Goal: Book appointment/travel/reservation

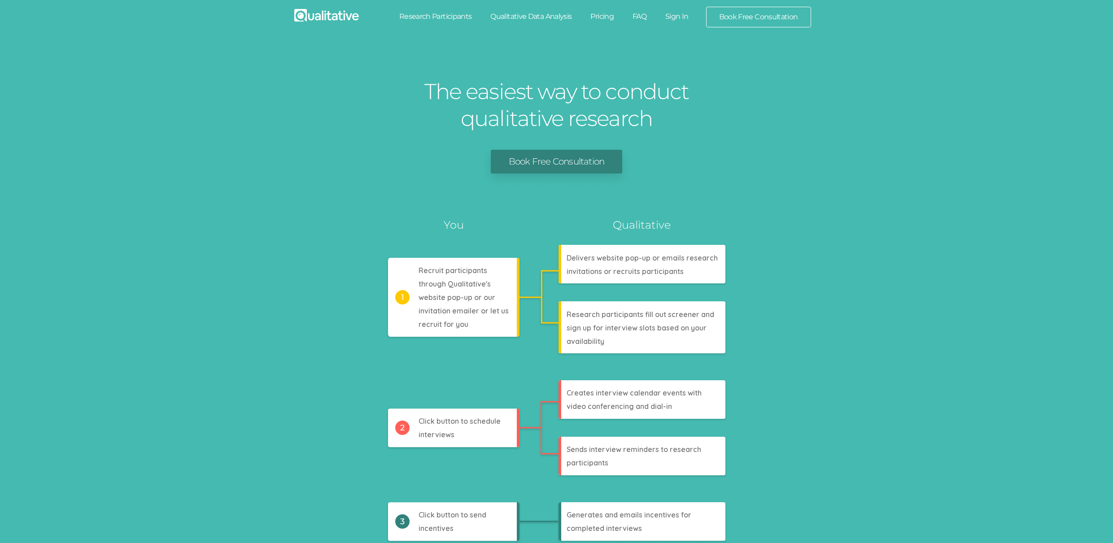
click at [445, 19] on link "Research Participants" at bounding box center [436, 17] width 92 height 20
click at [507, 19] on link "Qualitative Data Analysis" at bounding box center [531, 17] width 100 height 20
click at [590, 15] on link "Pricing" at bounding box center [602, 17] width 42 height 20
click at [638, 14] on link "FAQ" at bounding box center [639, 17] width 33 height 20
click at [672, 17] on link "Sign In" at bounding box center [677, 17] width 42 height 20
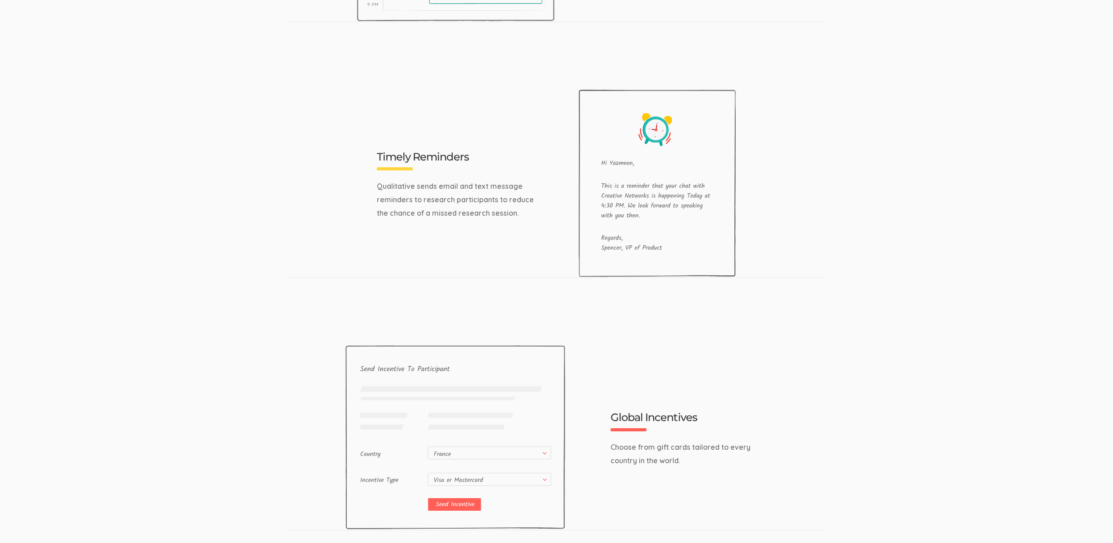
scroll to position [2869, 0]
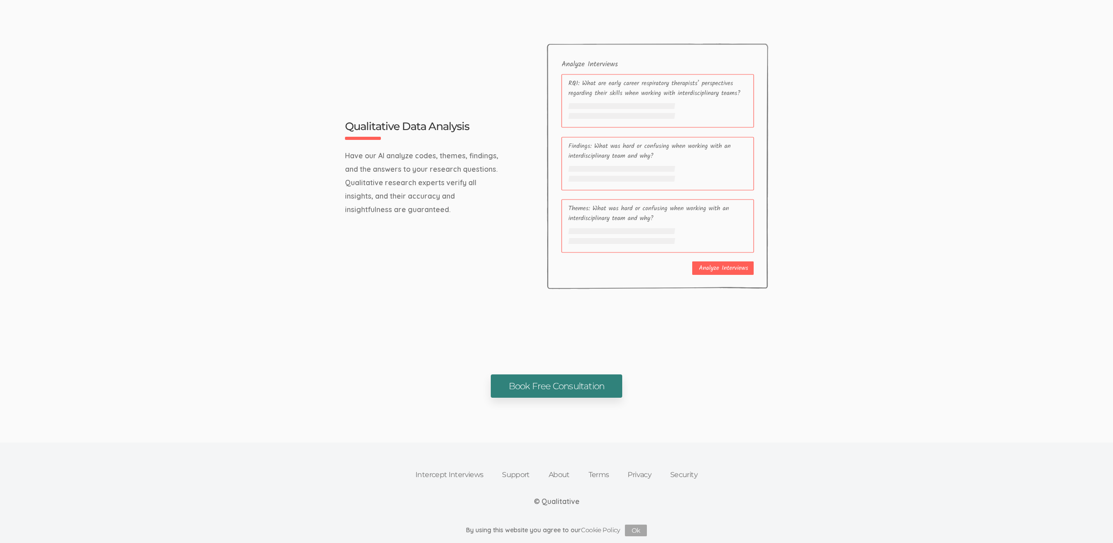
click at [598, 388] on link "Book Free Consultation" at bounding box center [556, 387] width 131 height 24
click at [453, 471] on link "Intercept Interviews" at bounding box center [449, 475] width 87 height 20
click at [527, 472] on link "Support" at bounding box center [516, 475] width 47 height 20
click at [554, 475] on link "About" at bounding box center [559, 475] width 40 height 20
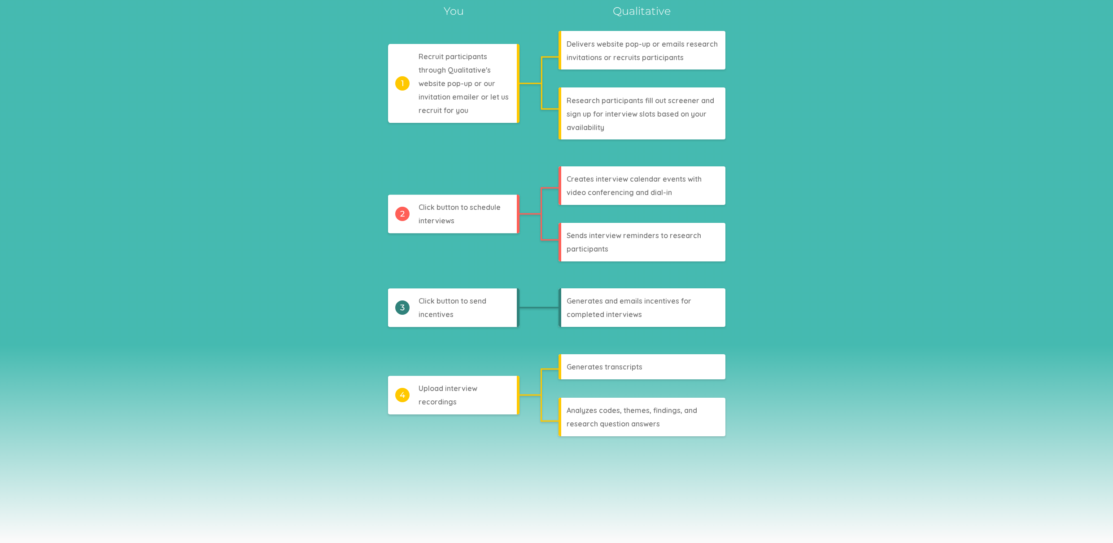
scroll to position [0, 0]
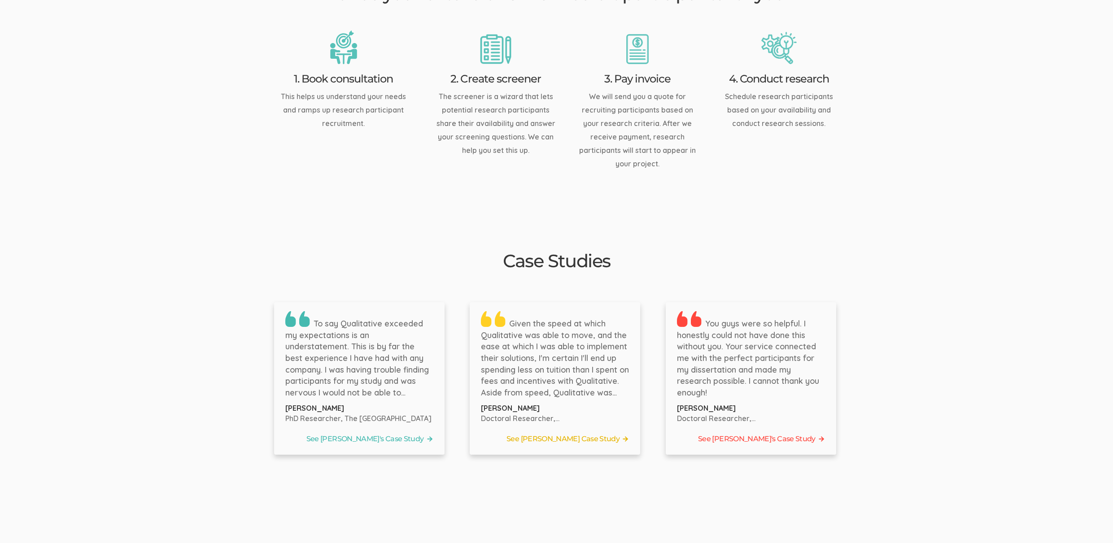
scroll to position [1195, 0]
click at [404, 431] on link "See Bernice's Case Study" at bounding box center [359, 437] width 148 height 13
click at [574, 431] on link "See Tyler's Case Study" at bounding box center [555, 437] width 148 height 13
click at [759, 431] on link "See Laura's Case Study" at bounding box center [751, 437] width 148 height 13
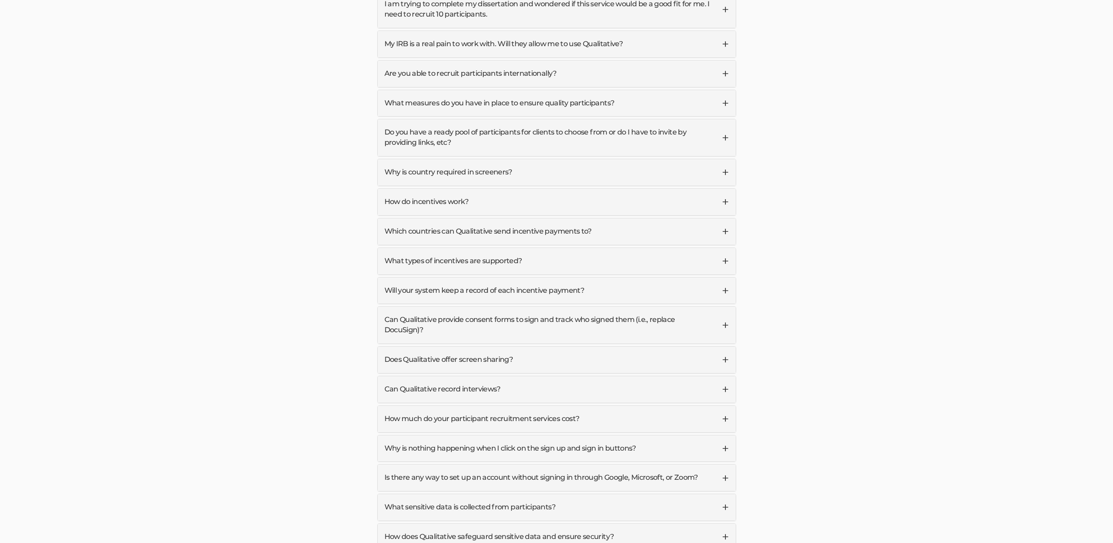
scroll to position [2664, 0]
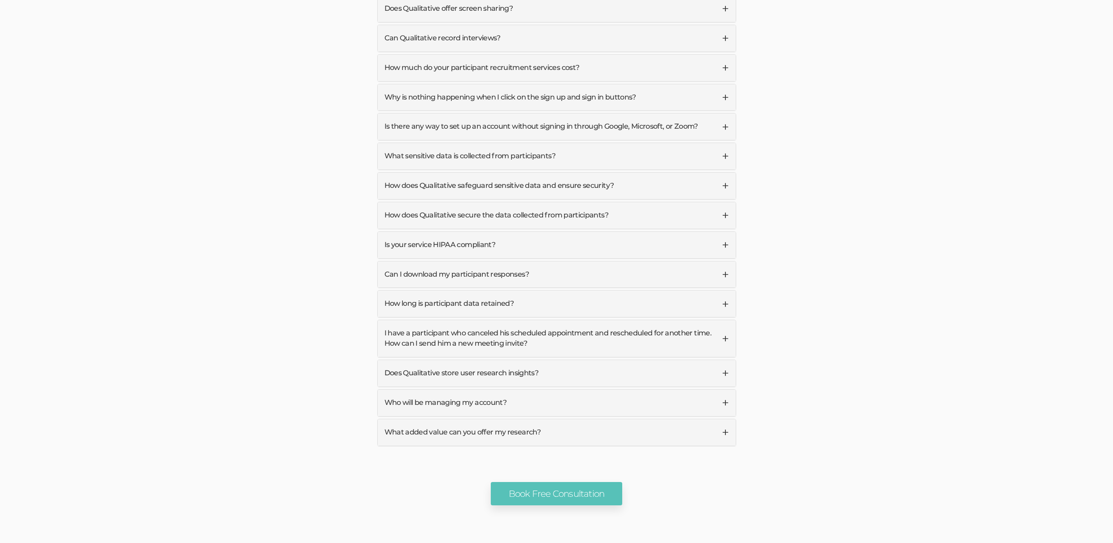
click at [503, 360] on link "Does Qualitative store user research insights?" at bounding box center [557, 373] width 358 height 26
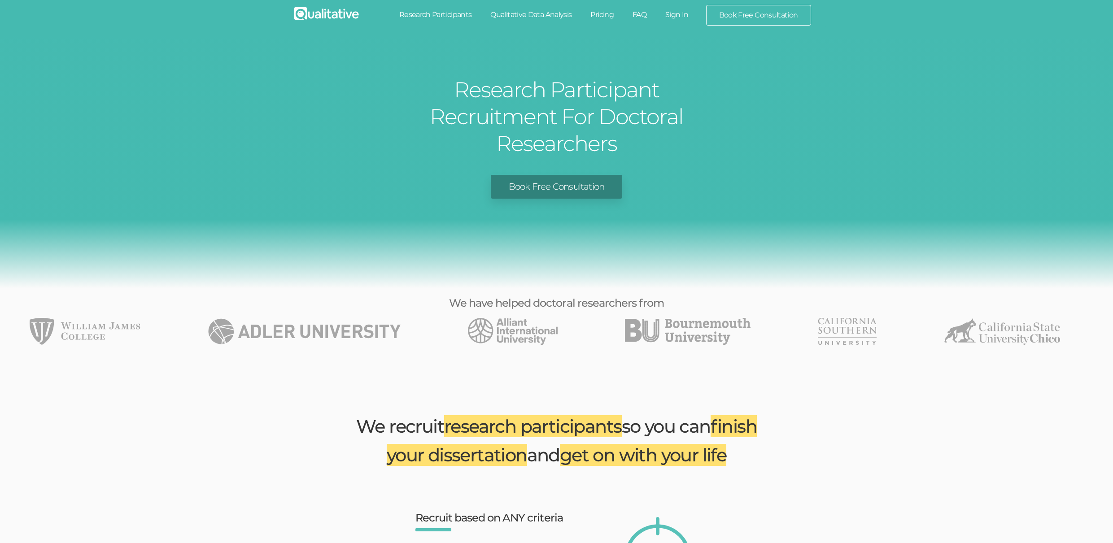
scroll to position [0, 0]
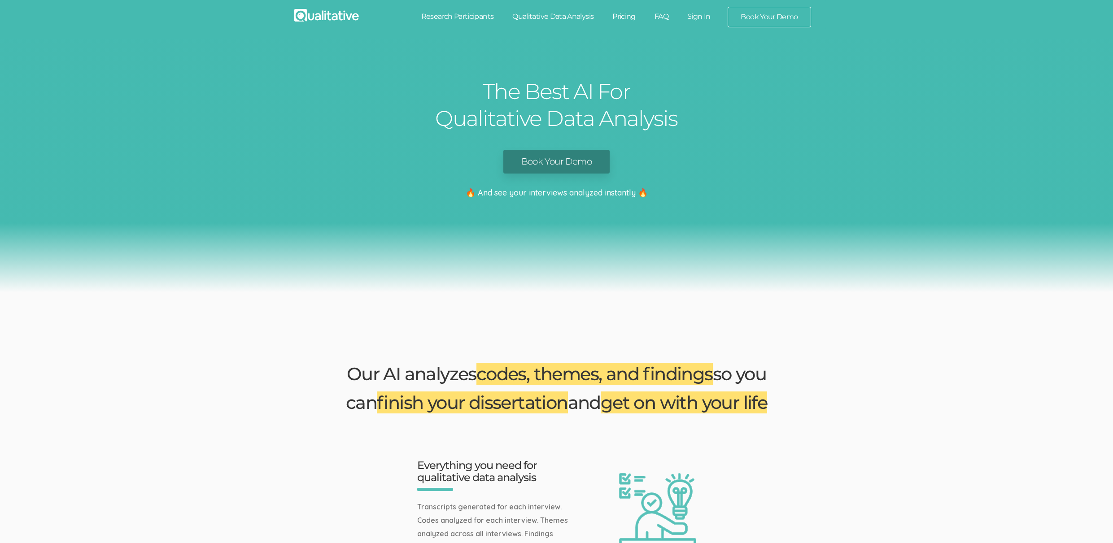
click at [568, 158] on link "Book Your Demo" at bounding box center [556, 162] width 106 height 24
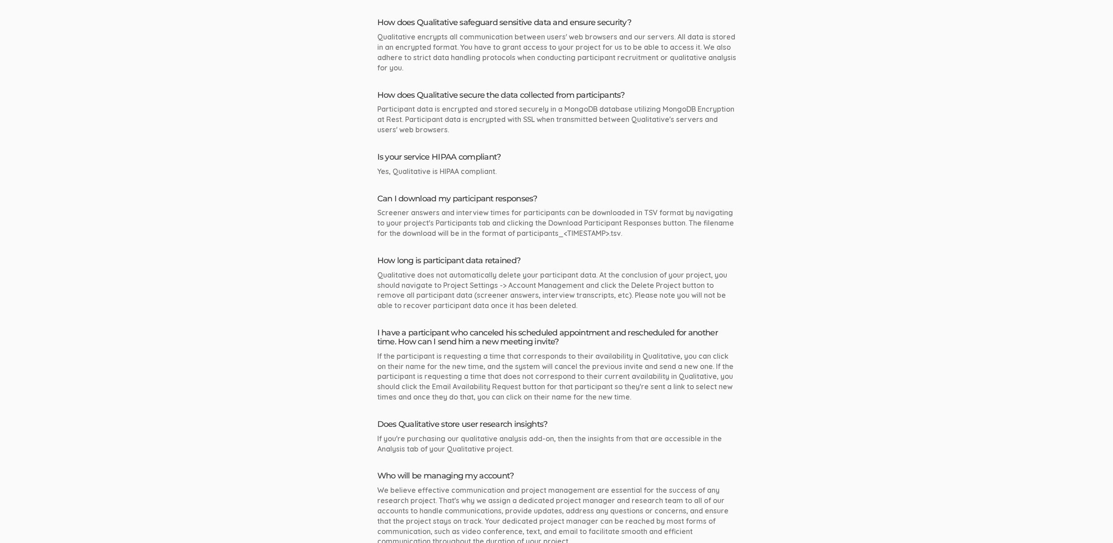
scroll to position [2784, 0]
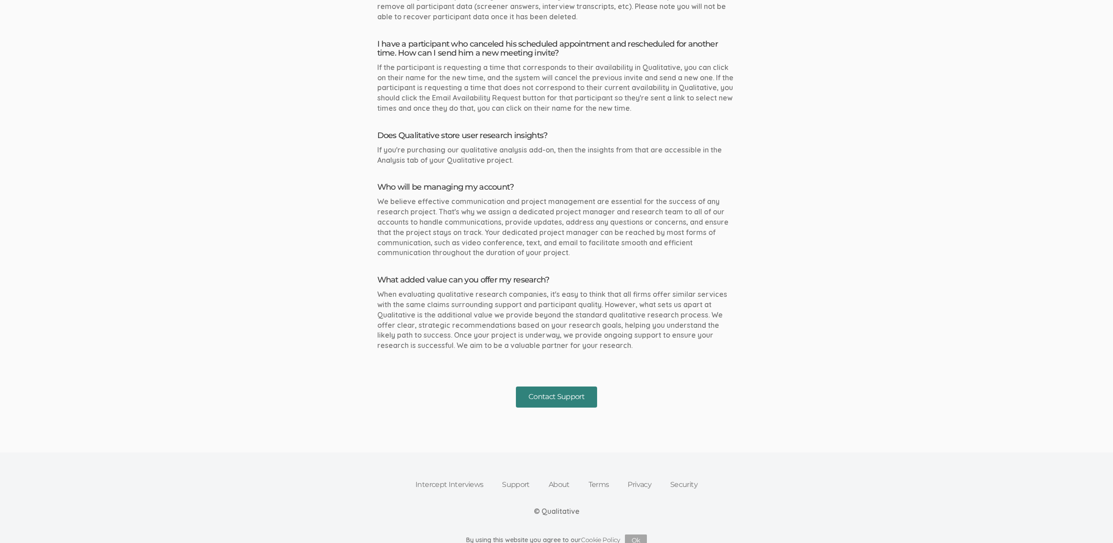
click at [581, 387] on button "Contact Support" at bounding box center [556, 397] width 81 height 21
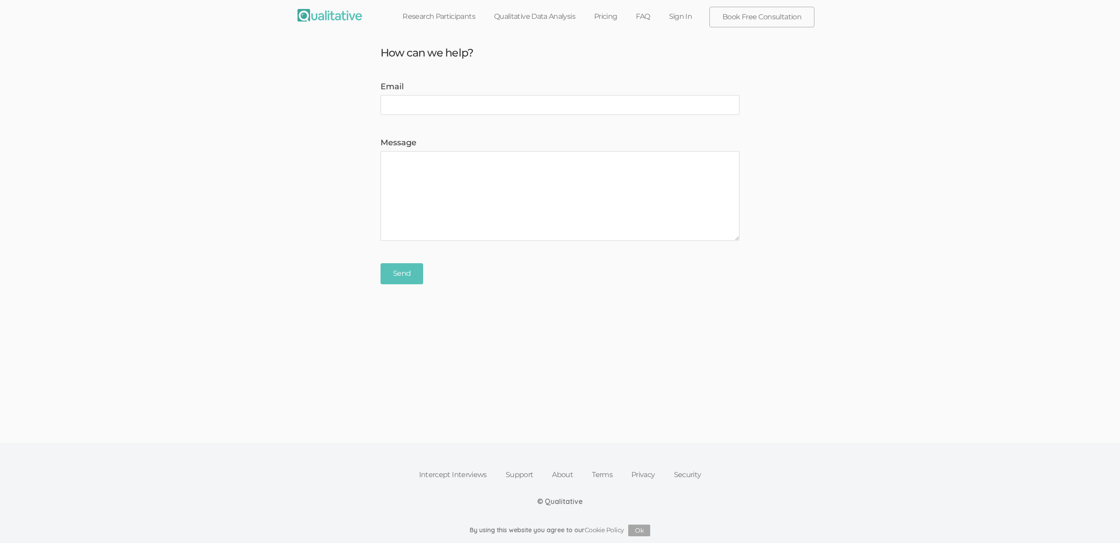
click at [638, 405] on ui-view "Intercept Interviews Support About Terms Privacy Security © Qualitative By usin…" at bounding box center [560, 470] width 1120 height 145
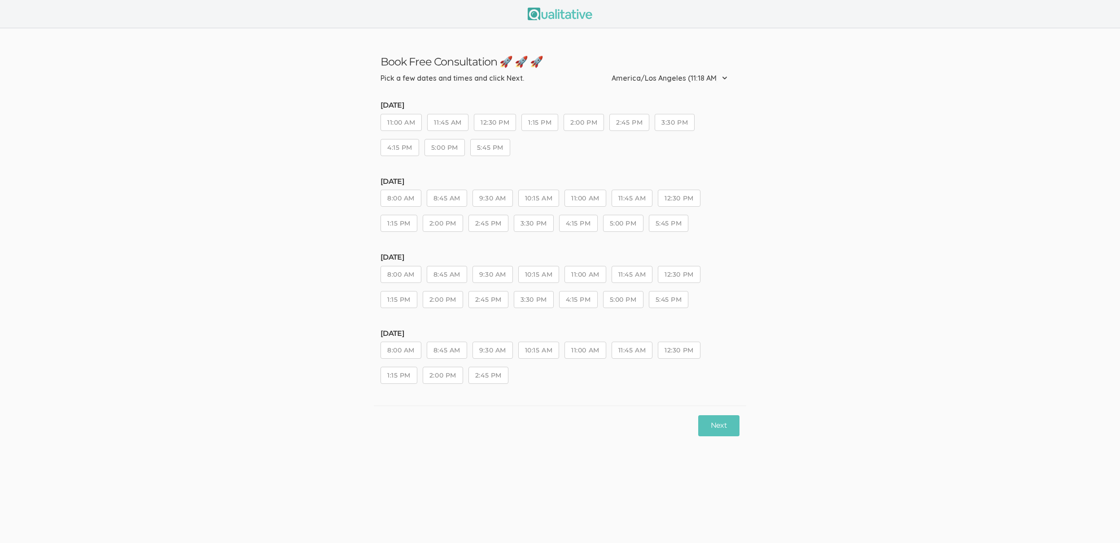
click at [591, 354] on button "11:00 AM" at bounding box center [584, 350] width 41 height 17
click at [544, 346] on button "10:15 AM" at bounding box center [538, 350] width 41 height 17
click at [722, 435] on button "Next" at bounding box center [718, 425] width 41 height 21
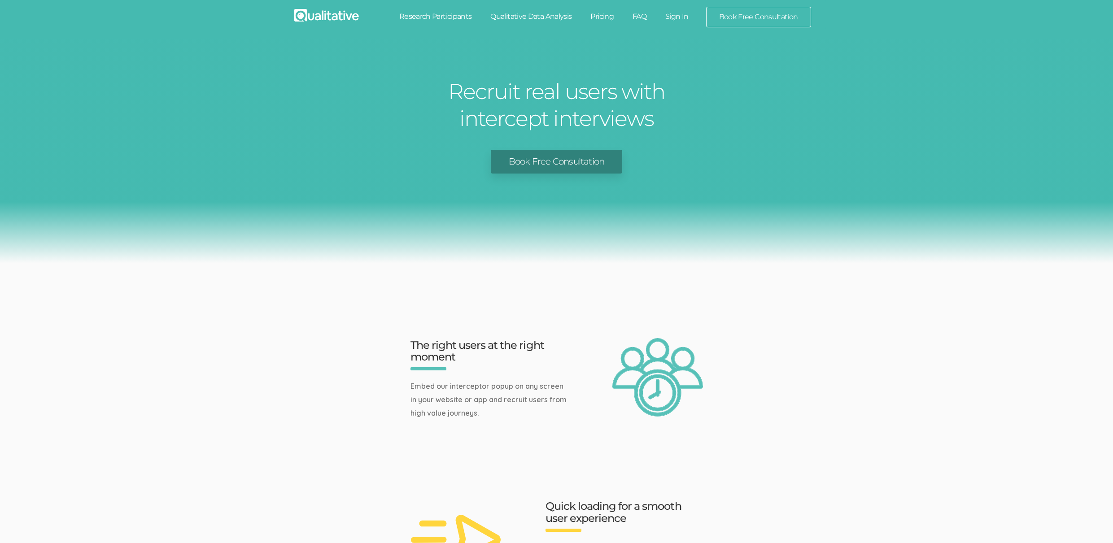
click at [555, 208] on div "Recruit real users with intercept interviews Book Free Consultation" at bounding box center [556, 151] width 1113 height 226
click at [566, 167] on link "Book Free Consultation" at bounding box center [556, 162] width 131 height 24
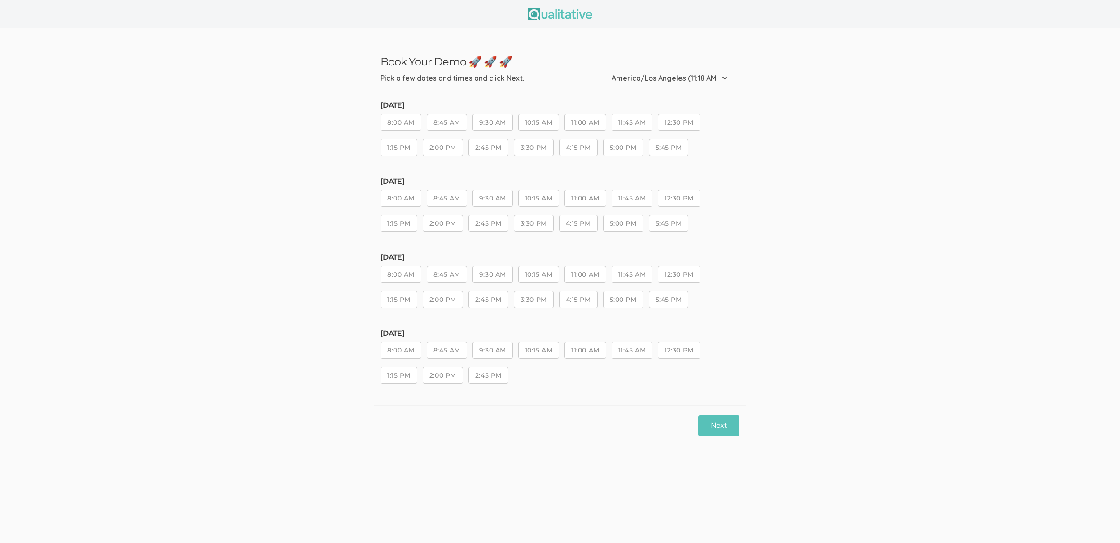
drag, startPoint x: 548, startPoint y: 345, endPoint x: 557, endPoint y: 352, distance: 11.0
click at [548, 345] on button "10:15 AM" at bounding box center [538, 350] width 41 height 17
click at [575, 357] on button "11:00 AM" at bounding box center [584, 350] width 41 height 17
click at [718, 424] on button "Next" at bounding box center [718, 425] width 41 height 21
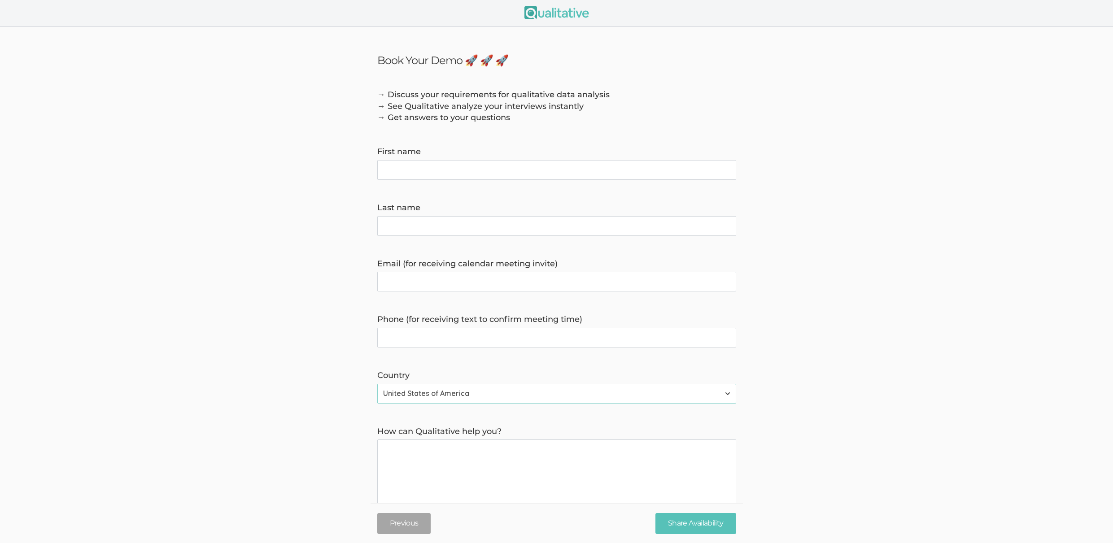
scroll to position [2, 0]
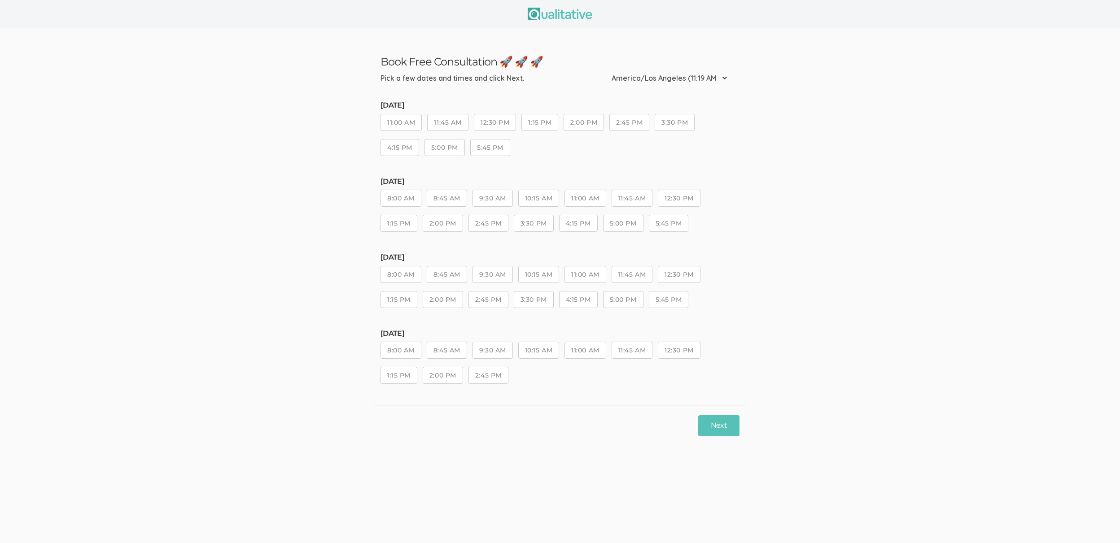
click at [566, 324] on ui-view "[DATE] 11:00 AM 11:45 AM 12:30 PM 1:15 PM 2:00 PM 2:45 PM 3:30 PM 4:15 PM 5:00 …" at bounding box center [559, 251] width 359 height 309
click at [587, 350] on button "11:00 AM" at bounding box center [584, 350] width 41 height 17
click at [718, 438] on div "Next" at bounding box center [560, 426] width 372 height 40
click at [705, 422] on button "Next" at bounding box center [718, 425] width 41 height 21
